Goal: Navigation & Orientation: Find specific page/section

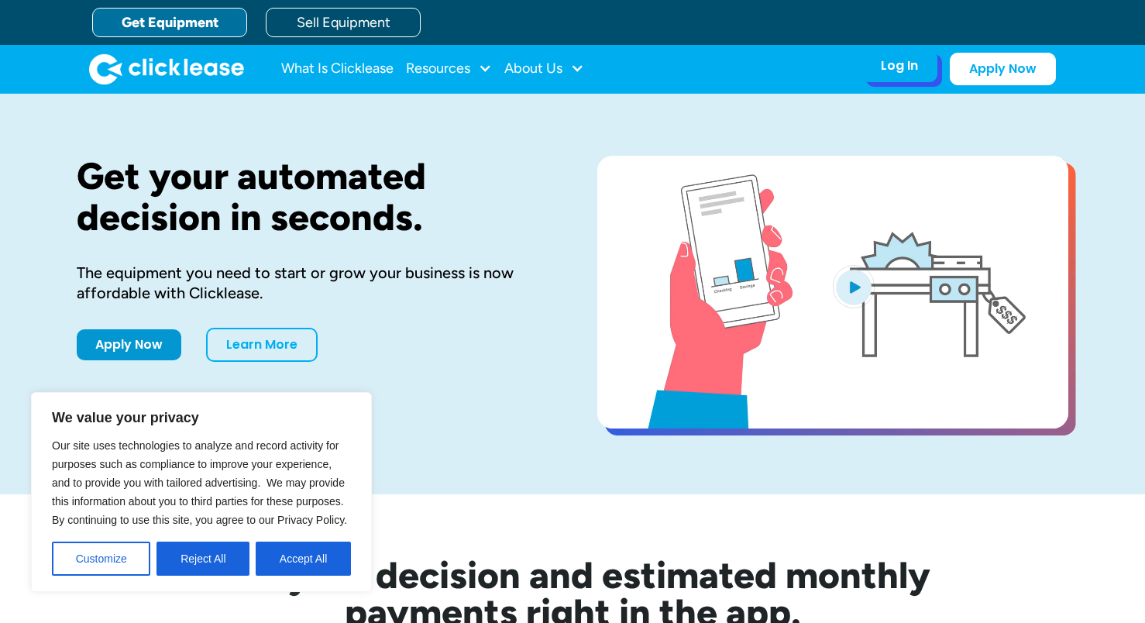
click at [894, 82] on div "Log In Account login I use Clicklease to get my equipment Partner Portal I offe…" at bounding box center [900, 66] width 76 height 33
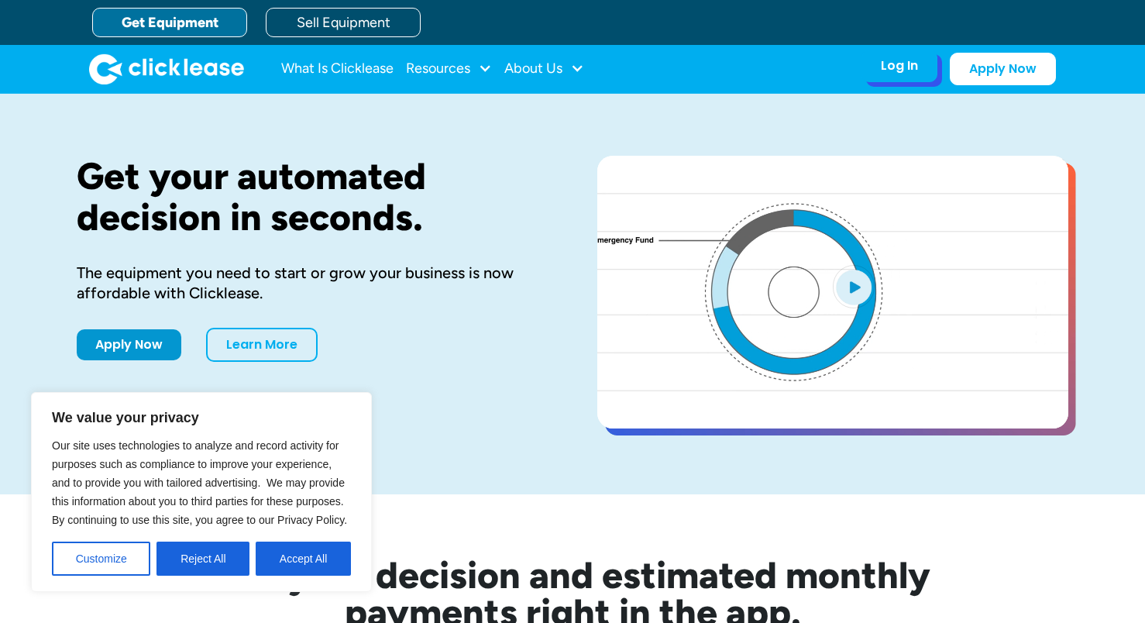
click at [908, 56] on div "Log In Account login I use Clicklease to get my equipment Partner Portal I offe…" at bounding box center [900, 66] width 76 height 33
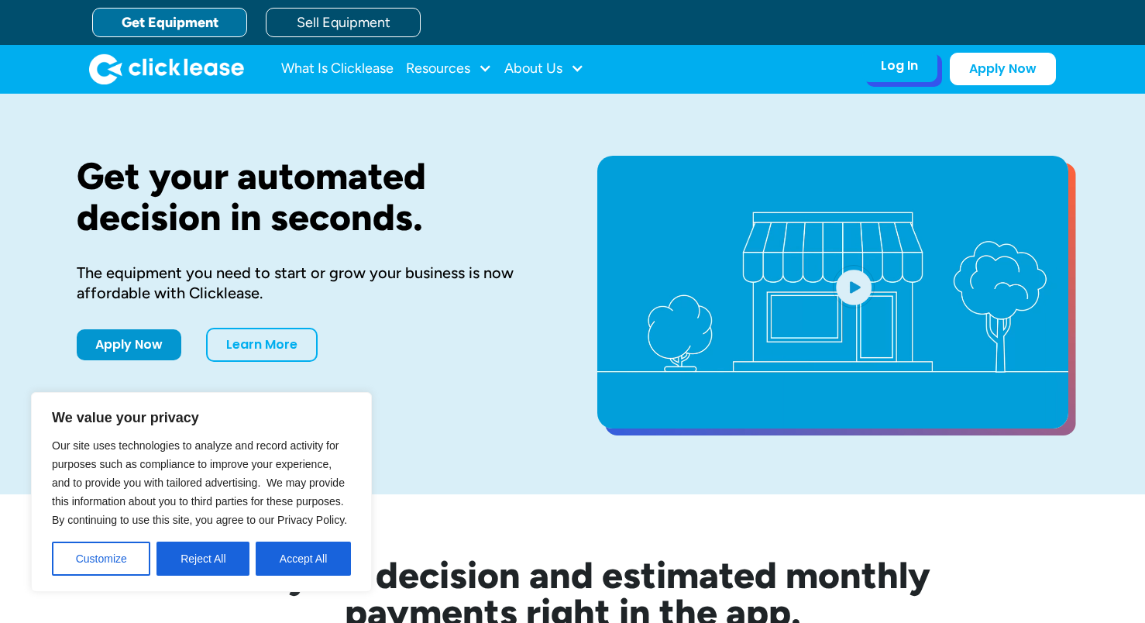
click at [906, 71] on div "Log In" at bounding box center [899, 65] width 37 height 15
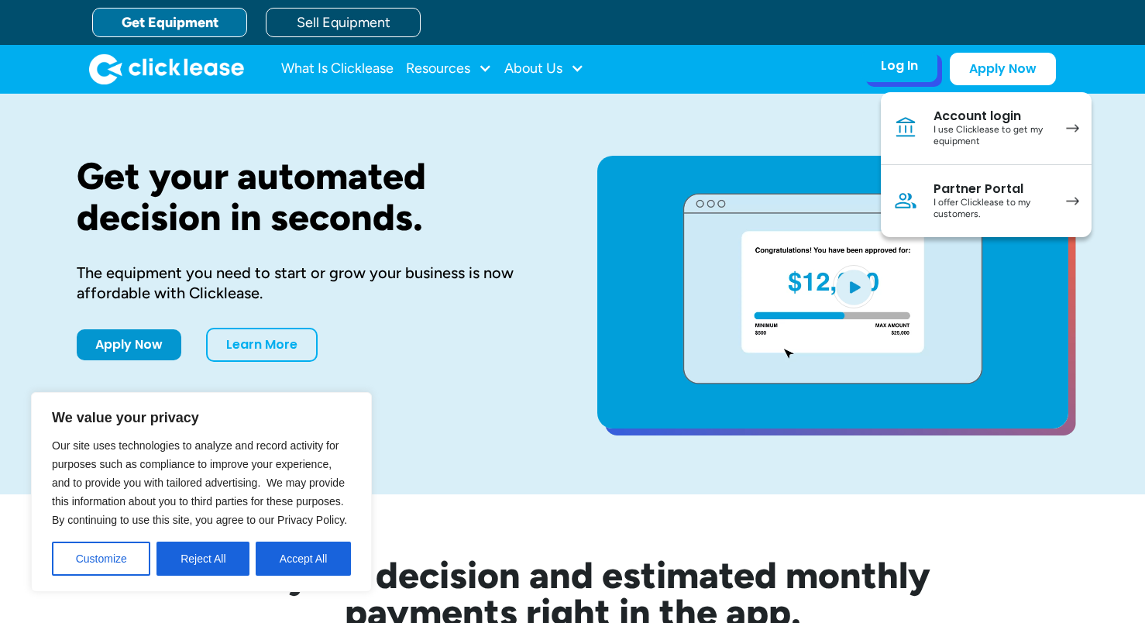
click at [1078, 125] on img at bounding box center [1072, 128] width 13 height 9
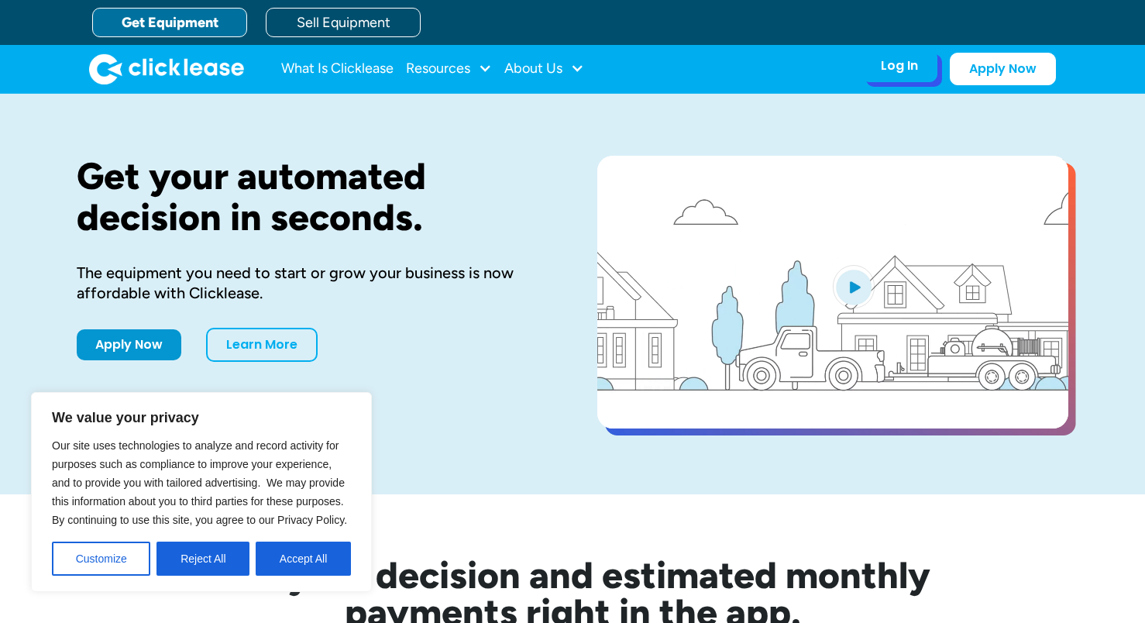
click at [920, 73] on div "Log In Account login I use Clicklease to get my equipment Partner Portal I offe…" at bounding box center [900, 66] width 76 height 33
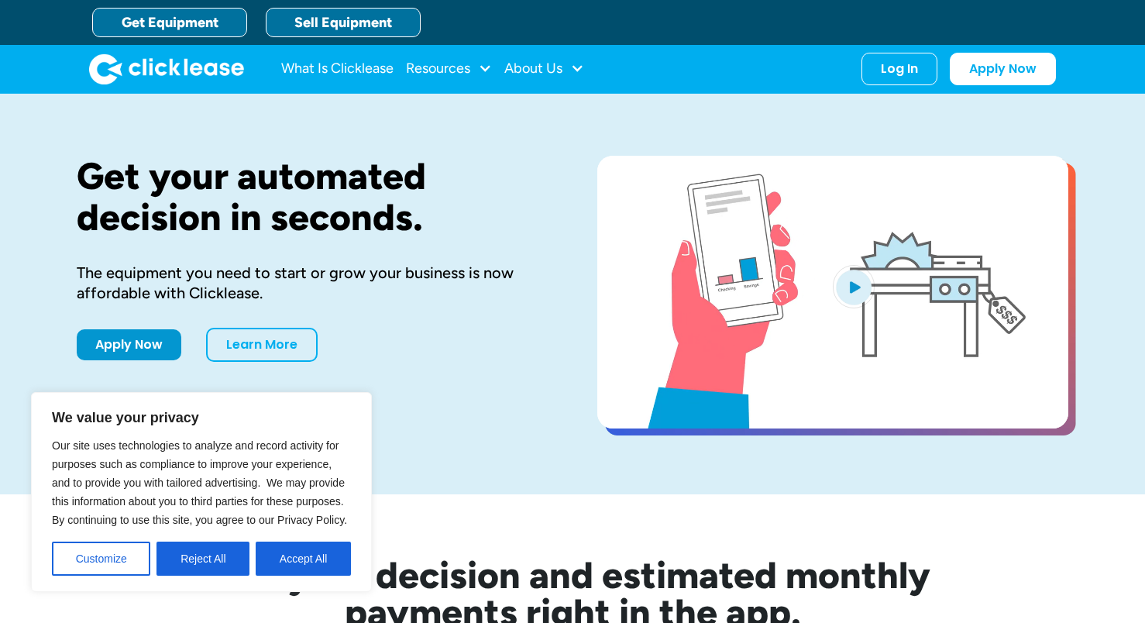
click at [298, 20] on link "Sell Equipment" at bounding box center [343, 22] width 155 height 29
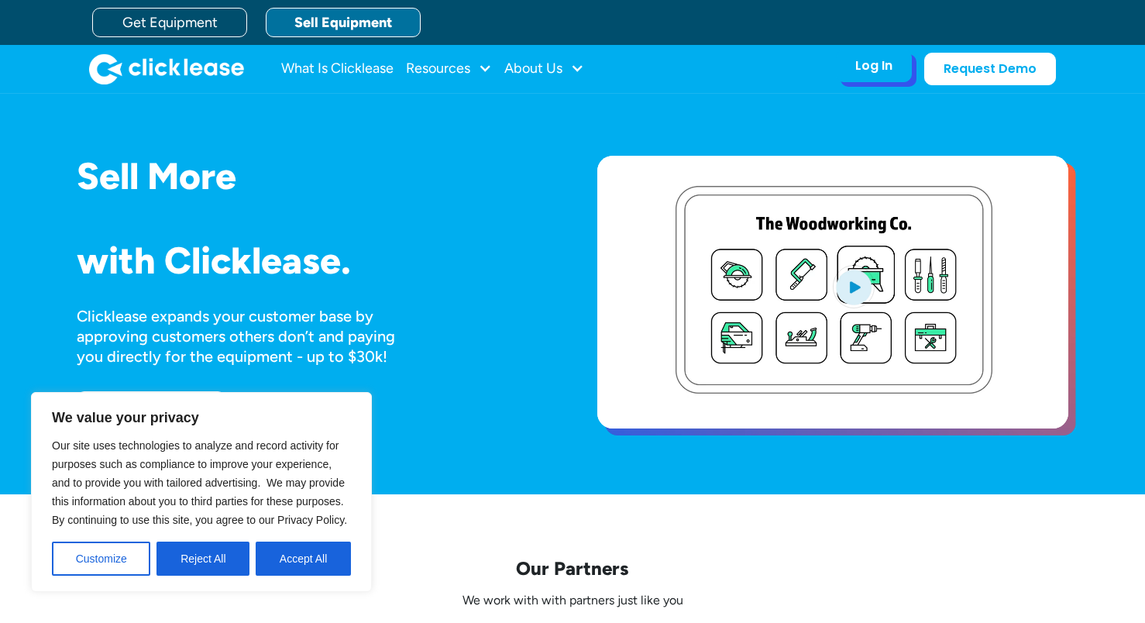
click at [868, 73] on div "Log In" at bounding box center [873, 65] width 37 height 15
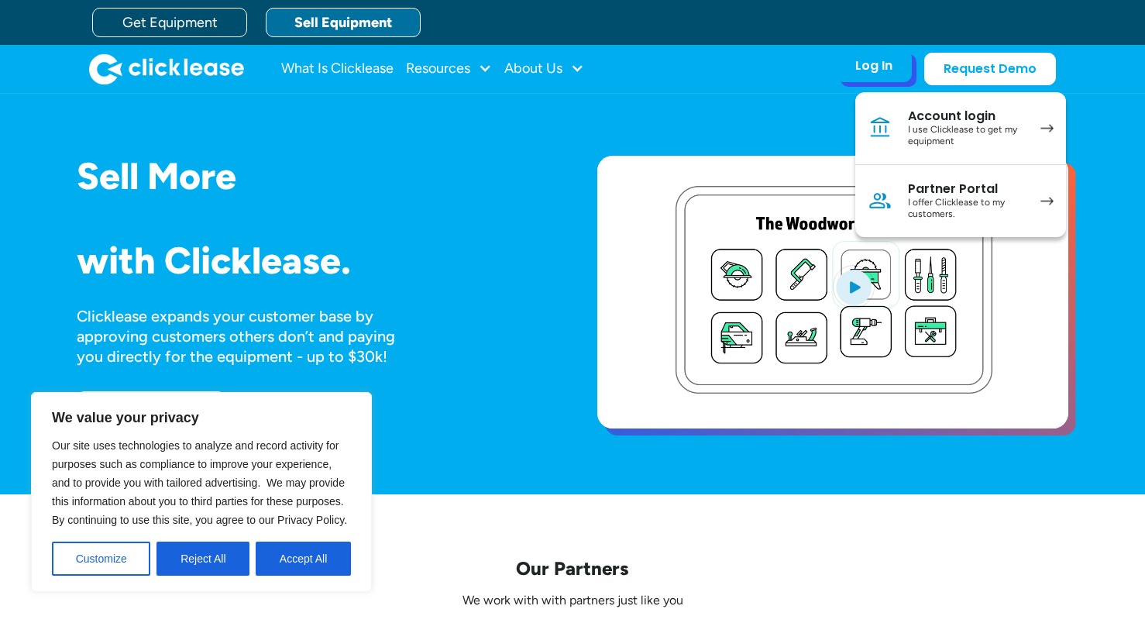
click at [1004, 189] on div "Partner Portal" at bounding box center [966, 188] width 117 height 15
